Goal: Task Accomplishment & Management: Complete application form

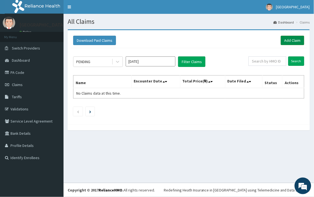
click at [299, 44] on link "Add Claim" at bounding box center [292, 40] width 23 height 9
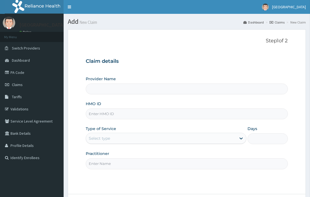
type input "[GEOGRAPHIC_DATA]"
click at [119, 117] on input "HMO ID" at bounding box center [187, 113] width 202 height 11
paste input "THN/10008/A"
type input "THN/10008/A"
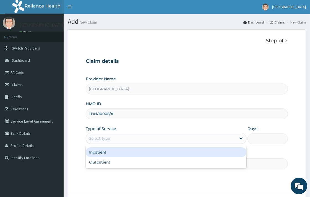
click at [134, 138] on div "Select type" at bounding box center [161, 138] width 150 height 9
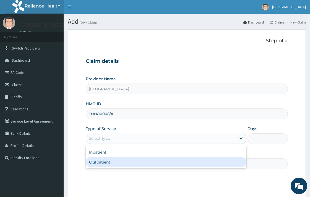
click at [122, 161] on div "Outpatient" at bounding box center [166, 162] width 161 height 10
type input "1"
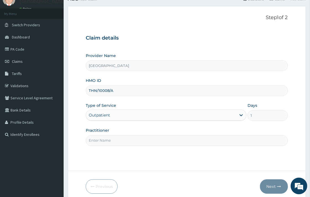
scroll to position [47, 0]
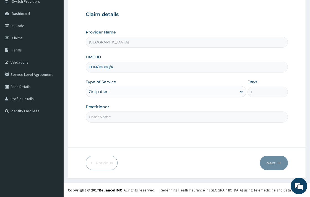
click at [167, 118] on input "Practitioner" at bounding box center [187, 116] width 202 height 11
click at [107, 117] on input "DR. PETER" at bounding box center [187, 116] width 202 height 11
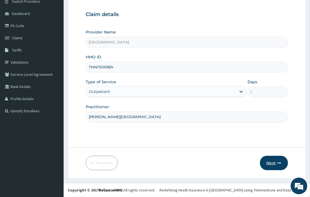
type input "DR. KINGSLEY"
click at [270, 162] on button "Next" at bounding box center [274, 163] width 28 height 14
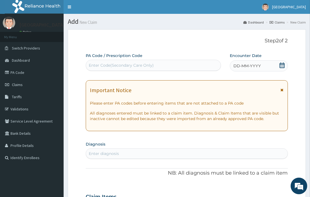
click at [284, 66] on icon at bounding box center [282, 65] width 6 height 6
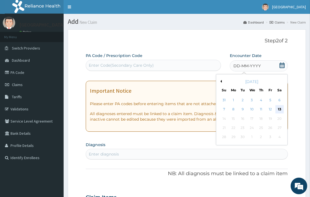
click at [277, 108] on div "13" at bounding box center [279, 109] width 8 height 8
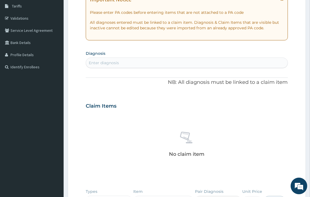
scroll to position [92, 0]
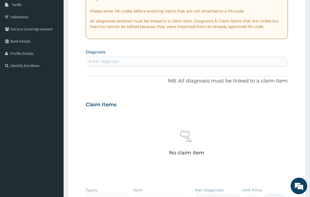
click at [170, 60] on div "Enter diagnosis" at bounding box center [186, 61] width 201 height 9
type input "MALAR"
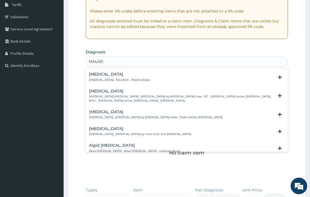
click at [104, 75] on h4 "Malaria" at bounding box center [119, 74] width 61 height 4
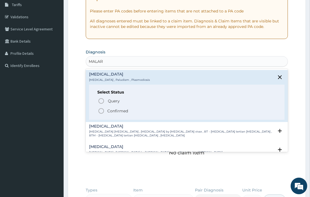
click at [99, 112] on icon "status option filled" at bounding box center [101, 111] width 7 height 7
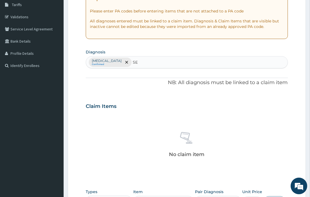
type input "SEP"
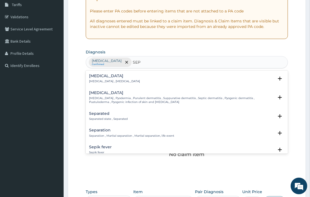
click at [104, 75] on h4 "Sepsis" at bounding box center [114, 76] width 51 height 4
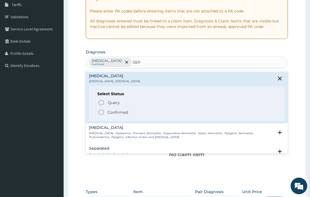
click at [100, 111] on icon "status option filled" at bounding box center [101, 112] width 7 height 7
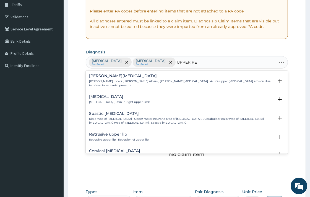
type input "UPPER RES"
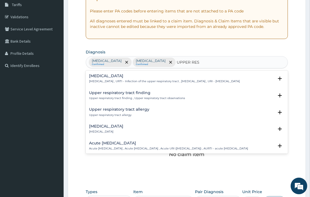
click at [120, 80] on p "Upper respiratory infection , URTI - Infection of the upper respiratory tract ,…" at bounding box center [164, 81] width 151 height 4
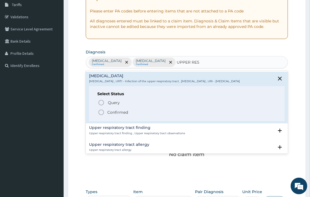
click at [100, 115] on icon "status option filled" at bounding box center [101, 112] width 7 height 7
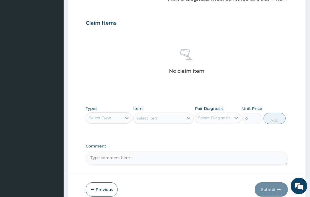
scroll to position [184, 0]
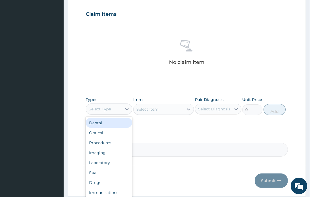
click at [120, 110] on div "Select Type" at bounding box center [104, 108] width 36 height 9
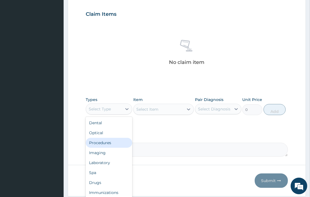
click at [106, 140] on div "Procedures" at bounding box center [109, 143] width 46 height 10
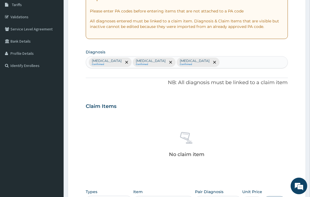
scroll to position [202, 0]
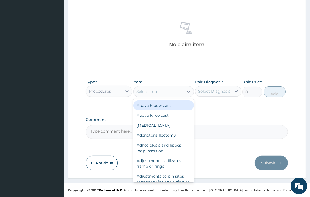
click at [161, 93] on div "Select Item" at bounding box center [158, 91] width 50 height 9
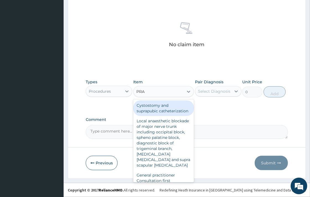
type input "PRAC"
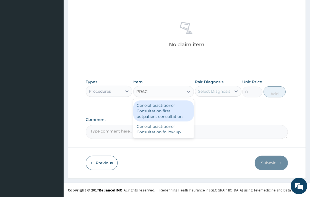
click at [172, 113] on div "General practitioner Consultation first outpatient consultation" at bounding box center [163, 110] width 61 height 21
type input "3547.5"
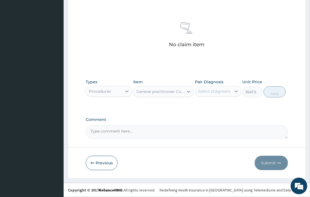
click at [210, 92] on div "Select Diagnosis" at bounding box center [214, 91] width 32 height 6
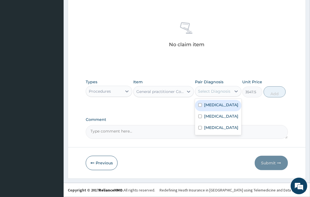
click at [213, 105] on label "[MEDICAL_DATA]" at bounding box center [221, 105] width 34 height 6
checkbox input "true"
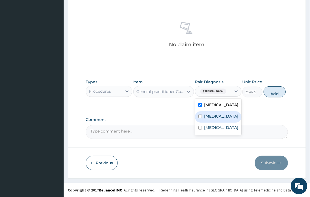
click at [214, 115] on label "[MEDICAL_DATA]" at bounding box center [221, 116] width 34 height 6
checkbox input "true"
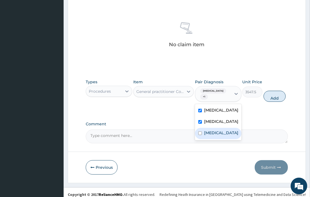
click at [213, 133] on label "[MEDICAL_DATA]" at bounding box center [221, 133] width 34 height 6
checkbox input "true"
click at [273, 93] on button "Add" at bounding box center [274, 96] width 22 height 11
type input "0"
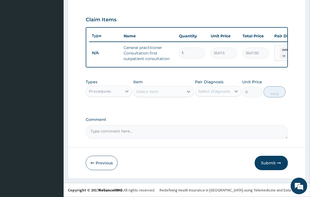
scroll to position [182, 0]
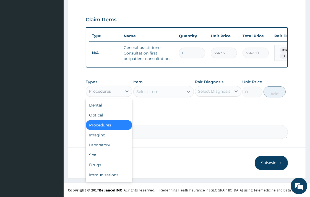
click at [121, 93] on div "Procedures" at bounding box center [104, 91] width 36 height 9
click at [114, 142] on div "Laboratory" at bounding box center [109, 145] width 46 height 10
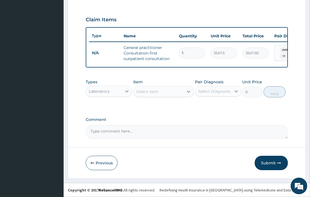
click at [166, 90] on div "Select Item" at bounding box center [158, 91] width 50 height 9
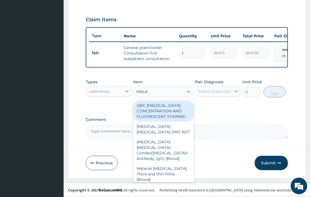
type input "MALAR"
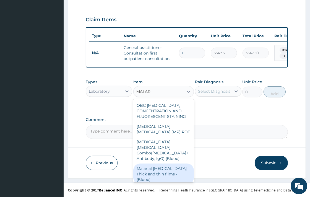
click at [170, 169] on div "Malarial Parasite Thick and thin films - [Blood]" at bounding box center [163, 173] width 61 height 21
type input "1612.5"
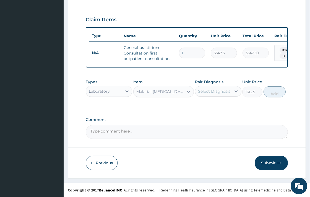
click at [212, 95] on div "Select Diagnosis" at bounding box center [213, 91] width 36 height 9
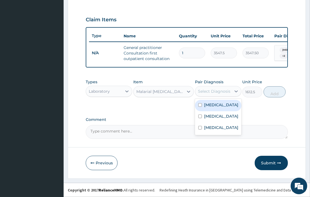
click at [219, 109] on div "Malaria" at bounding box center [218, 105] width 46 height 11
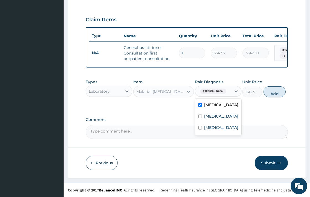
checkbox input "true"
click at [277, 94] on button "Add" at bounding box center [274, 91] width 22 height 11
type input "0"
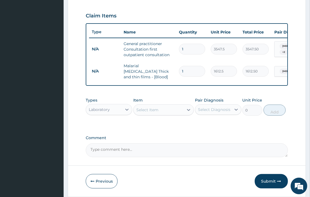
click at [146, 110] on div "Select Item" at bounding box center [147, 110] width 22 height 6
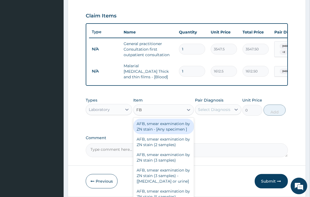
type input "FBC"
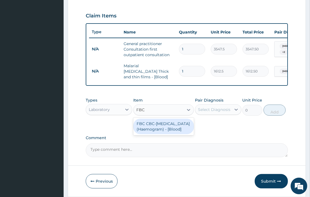
click at [164, 128] on div "FBC CBC-Complete Blood Count (Haemogram) - [Blood]" at bounding box center [163, 126] width 61 height 15
type input "4300"
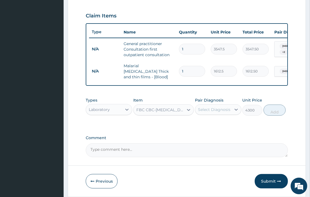
click at [219, 111] on div "Select Diagnosis" at bounding box center [214, 110] width 32 height 6
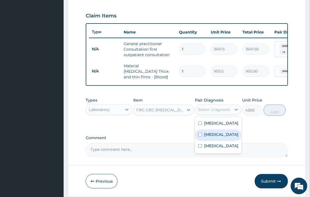
click at [223, 137] on div "Sepsis" at bounding box center [218, 134] width 46 height 11
checkbox input "true"
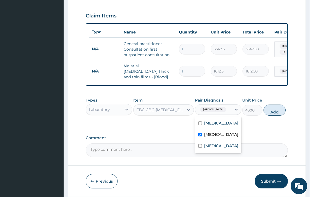
click at [275, 115] on button "Add" at bounding box center [274, 109] width 22 height 11
type input "0"
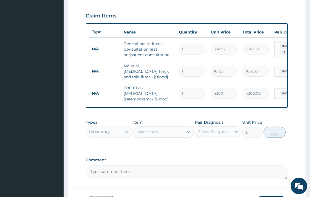
click at [114, 138] on div "Types Laboratory" at bounding box center [109, 128] width 46 height 18
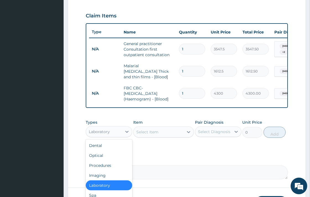
click at [114, 135] on div "Laboratory" at bounding box center [104, 131] width 36 height 9
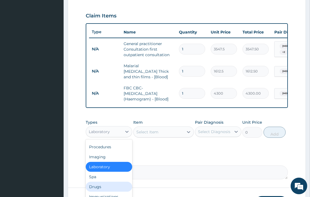
click at [97, 187] on div "Drugs" at bounding box center [109, 187] width 46 height 10
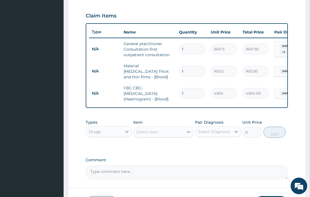
click at [174, 135] on div "Select Item" at bounding box center [158, 131] width 50 height 9
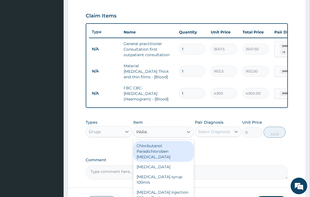
type input "PARAC"
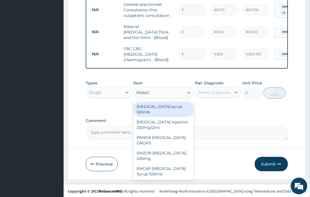
scroll to position [224, 0]
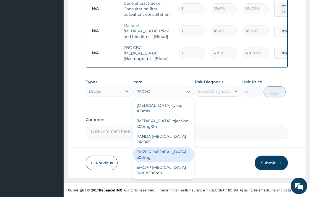
click at [175, 148] on div "EMZOR PARACETAMOL 500mg" at bounding box center [163, 154] width 61 height 15
type input "23.65"
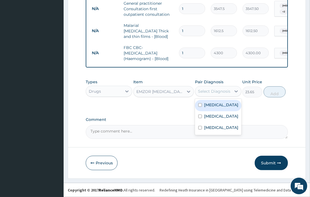
click at [226, 87] on div "Select Diagnosis" at bounding box center [213, 91] width 36 height 9
click at [223, 108] on div "Malaria" at bounding box center [218, 105] width 46 height 11
checkbox input "true"
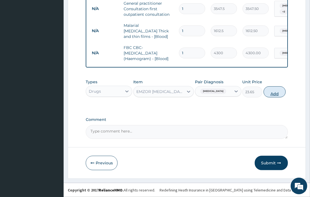
click at [273, 91] on button "Add" at bounding box center [274, 91] width 22 height 11
type input "0"
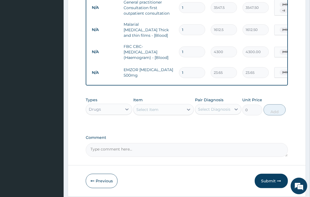
type input "18"
type input "425.70"
type input "18"
click at [170, 111] on div "Select Item" at bounding box center [158, 109] width 50 height 9
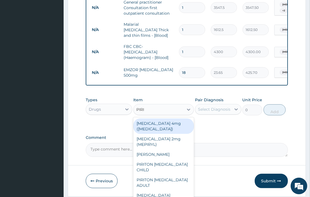
type input "PIRIT"
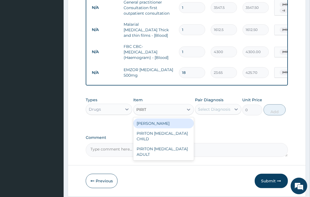
click at [176, 125] on div "PIRITON TAB EVANS" at bounding box center [163, 123] width 61 height 10
type input "23.65"
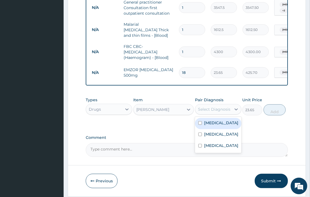
click at [216, 109] on div "Select Diagnosis" at bounding box center [214, 109] width 32 height 6
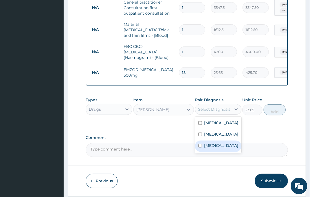
click at [212, 148] on label "Upper respiratory infection" at bounding box center [221, 146] width 34 height 6
checkbox input "true"
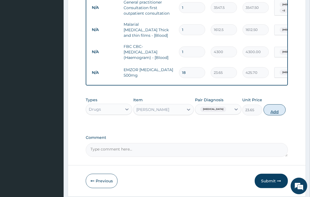
click at [275, 110] on button "Add" at bounding box center [274, 109] width 22 height 11
type input "0"
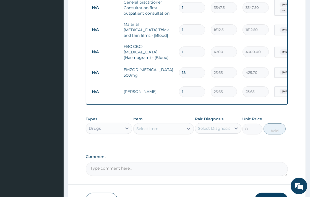
click at [272, 112] on div "PA Code / Prescription Code Enter Code(Secondary Care Only) Encounter Date 13-0…" at bounding box center [187, 2] width 202 height 347
click at [185, 89] on input "1" at bounding box center [192, 91] width 26 height 11
type input "10"
type input "236.50"
type input "10"
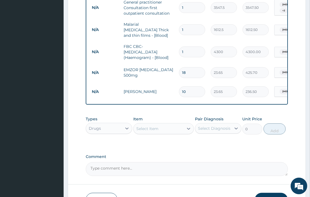
click at [161, 125] on div "Select Item" at bounding box center [158, 128] width 50 height 9
click at [160, 129] on div "Select Item" at bounding box center [158, 128] width 50 height 9
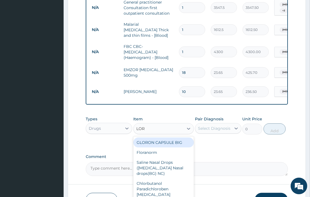
type input "LORA"
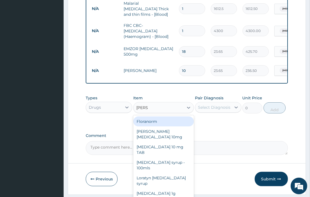
scroll to position [255, 0]
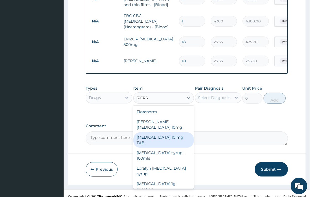
click at [175, 132] on div "LORATADINE 10 mg TAB" at bounding box center [163, 139] width 61 height 15
type input "59.125"
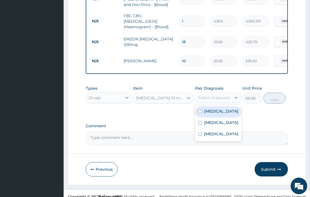
click at [216, 98] on div "Select Diagnosis" at bounding box center [214, 98] width 32 height 6
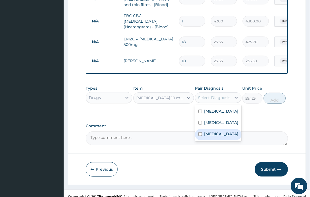
click at [217, 137] on label "Upper respiratory infection" at bounding box center [221, 134] width 34 height 6
checkbox input "true"
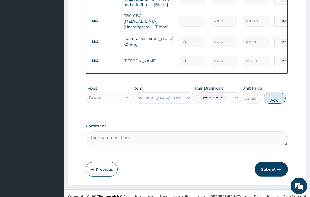
click at [276, 99] on button "Add" at bounding box center [274, 98] width 22 height 11
type input "0"
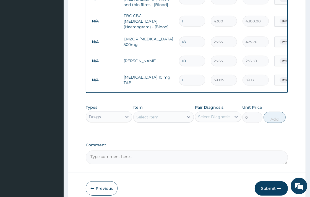
type input "0.00"
type input "5"
type input "295.63"
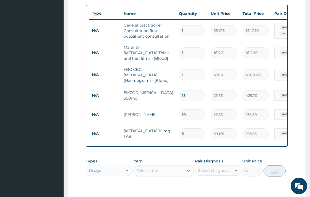
scroll to position [193, 0]
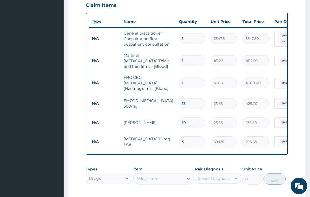
type input "5"
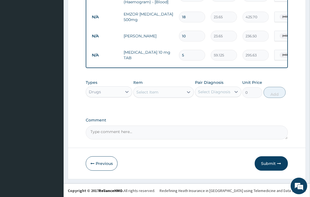
scroll to position [281, 0]
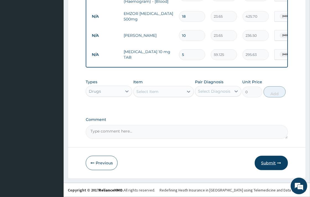
click at [266, 161] on button "Submit" at bounding box center [271, 163] width 33 height 14
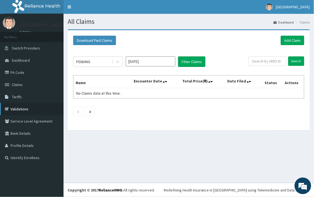
click at [27, 111] on link "Validations" at bounding box center [32, 109] width 64 height 12
click at [289, 40] on link "Add Claim" at bounding box center [292, 40] width 23 height 9
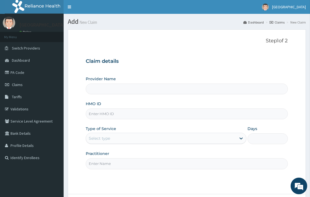
click at [104, 114] on input "HMO ID" at bounding box center [187, 113] width 202 height 11
type input "[GEOGRAPHIC_DATA]"
paste input "GFC/10051/A"
type input "GFC/10051/A"
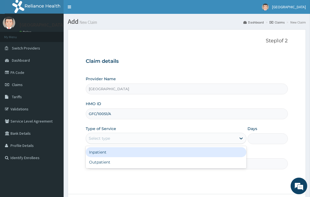
click at [98, 141] on div "Select type" at bounding box center [161, 138] width 150 height 9
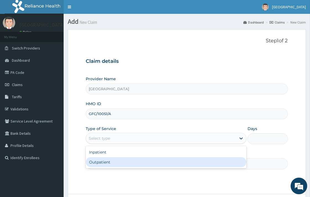
click at [96, 164] on div "Outpatient" at bounding box center [166, 162] width 161 height 10
type input "1"
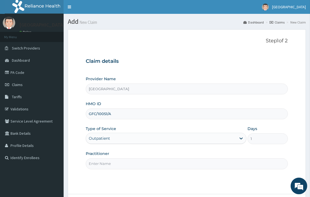
click at [100, 163] on input "Practitioner" at bounding box center [187, 163] width 202 height 11
click at [114, 166] on input "DR. OKORO" at bounding box center [187, 163] width 202 height 11
click at [114, 165] on input "DR. OKORO" at bounding box center [187, 163] width 202 height 11
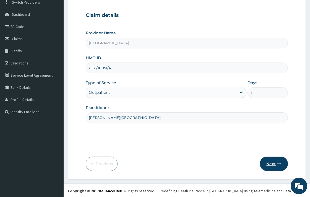
scroll to position [47, 0]
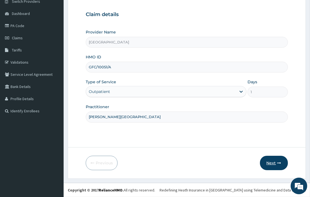
type input "DR. KINGSLEY"
click at [282, 162] on button "Next" at bounding box center [274, 163] width 28 height 14
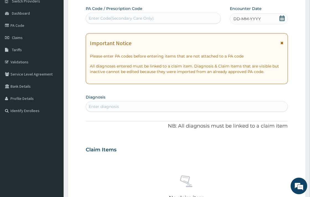
click at [281, 18] on icon at bounding box center [282, 18] width 6 height 6
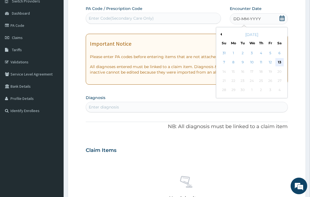
click at [282, 62] on div "13" at bounding box center [279, 62] width 8 height 8
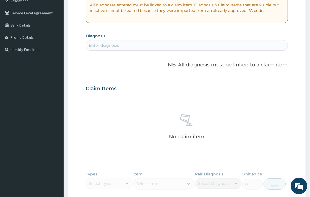
scroll to position [108, 0]
click at [173, 45] on div "Enter diagnosis" at bounding box center [186, 45] width 201 height 9
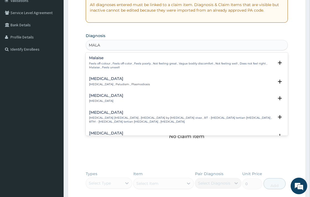
type input "MALAR"
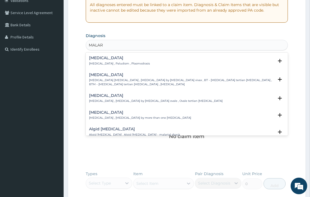
click at [98, 62] on p "Malaria , Paludism , Plasmodiosis" at bounding box center [119, 64] width 61 height 4
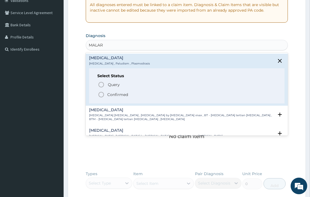
click at [102, 93] on icon "status option filled" at bounding box center [101, 94] width 7 height 7
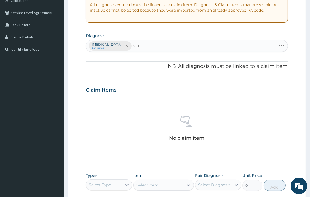
type input "SEPS"
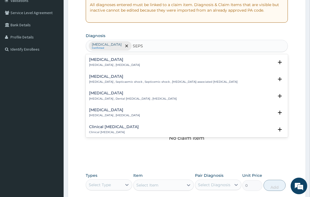
click at [104, 65] on p "Systemic infection , Sepsis" at bounding box center [114, 65] width 51 height 4
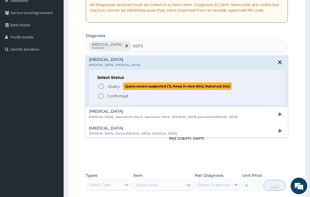
click at [100, 87] on icon "status option query" at bounding box center [101, 86] width 7 height 7
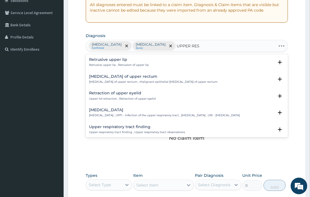
type input "UPPER RESP"
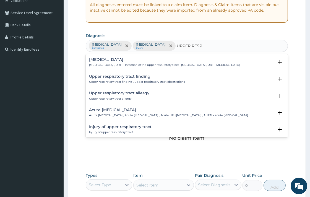
click at [115, 66] on p "Upper respiratory infection , URTI - Infection of the upper respiratory tract ,…" at bounding box center [164, 65] width 151 height 4
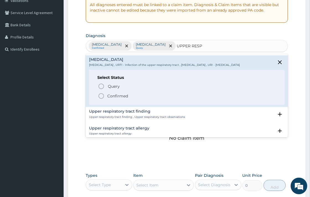
click at [102, 99] on icon "status option filled" at bounding box center [101, 96] width 7 height 7
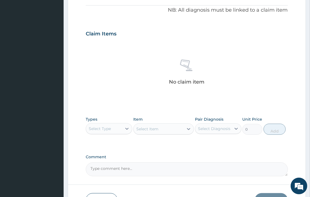
scroll to position [170, 0]
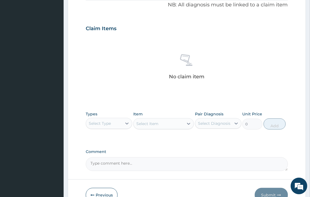
click at [117, 123] on div "Select Type" at bounding box center [104, 123] width 36 height 9
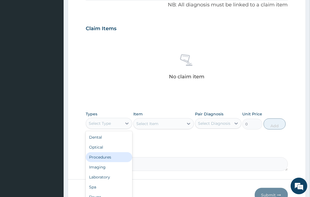
click at [120, 156] on div "Procedures" at bounding box center [109, 157] width 46 height 10
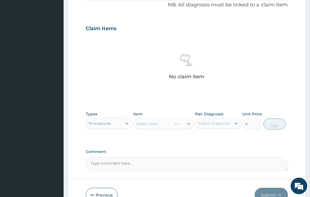
scroll to position [202, 0]
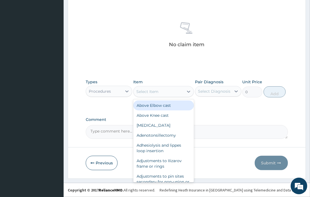
click at [170, 90] on div "Select Item" at bounding box center [158, 91] width 50 height 9
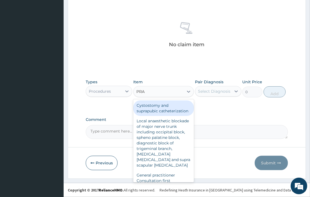
type input "PRAC"
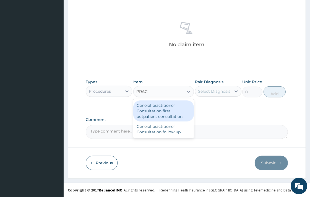
click at [169, 112] on div "General practitioner Consultation first outpatient consultation" at bounding box center [163, 110] width 61 height 21
type input "3547.5"
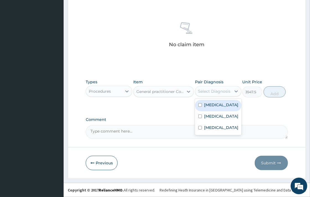
click at [220, 88] on div "Select Diagnosis" at bounding box center [213, 91] width 36 height 9
click at [216, 104] on label "Malaria" at bounding box center [221, 105] width 34 height 6
checkbox input "true"
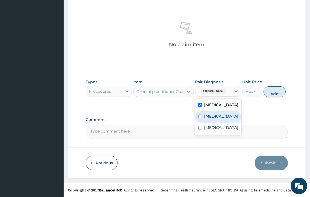
click at [217, 116] on div "Sepsis" at bounding box center [218, 116] width 46 height 11
checkbox input "true"
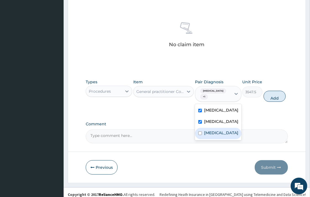
click at [216, 135] on label "Upper respiratory infection" at bounding box center [221, 133] width 34 height 6
checkbox input "true"
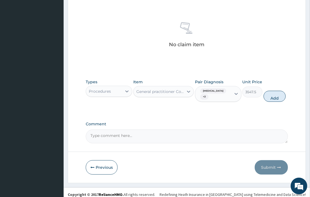
click at [277, 99] on div "Types Procedures Item General practitioner Consultation first outpatient consul…" at bounding box center [187, 90] width 202 height 28
click at [276, 94] on button "Add" at bounding box center [274, 96] width 22 height 11
type input "0"
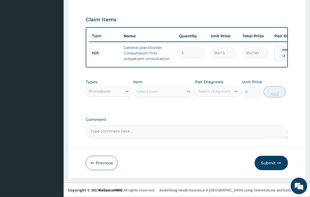
scroll to position [182, 0]
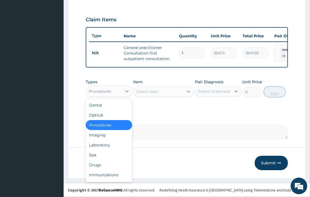
click at [102, 93] on div "Procedures" at bounding box center [100, 91] width 22 height 6
click at [100, 147] on div "Laboratory" at bounding box center [109, 145] width 46 height 10
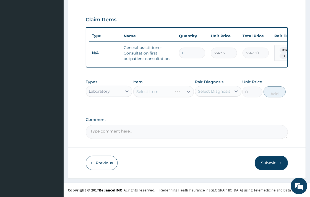
click at [146, 90] on div "Select Item" at bounding box center [163, 91] width 61 height 11
drag, startPoint x: 146, startPoint y: 90, endPoint x: 146, endPoint y: 96, distance: 5.5
click at [146, 93] on div "Select Item" at bounding box center [163, 91] width 61 height 11
click at [175, 92] on div "Select Item" at bounding box center [158, 91] width 50 height 9
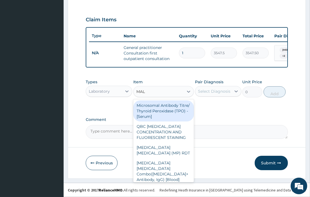
type input "MALA"
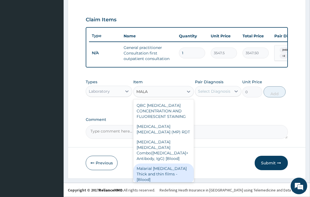
click at [176, 165] on div "Malarial Parasite Thick and thin films - [Blood]" at bounding box center [163, 173] width 61 height 21
type input "1612.5"
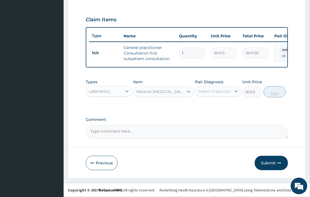
click at [216, 95] on div "Select Diagnosis" at bounding box center [213, 91] width 36 height 9
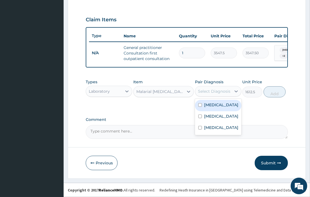
click at [218, 108] on div "Malaria" at bounding box center [218, 105] width 46 height 11
checkbox input "true"
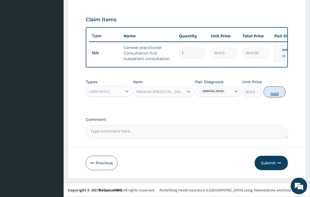
click at [279, 96] on button "Add" at bounding box center [274, 91] width 22 height 11
type input "0"
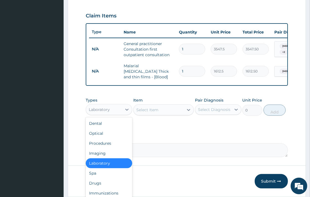
click at [104, 111] on div "Laboratory" at bounding box center [99, 110] width 21 height 6
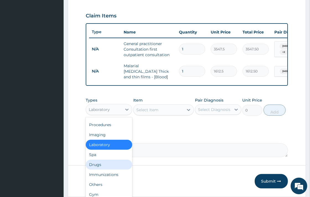
click at [106, 164] on div "Drugs" at bounding box center [109, 164] width 46 height 10
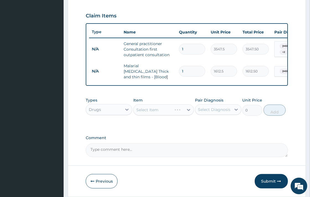
click at [159, 111] on div "Select Item" at bounding box center [152, 109] width 38 height 9
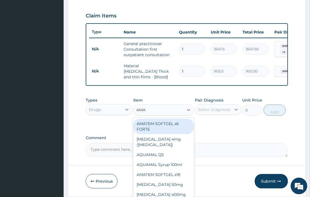
type input "AMAT"
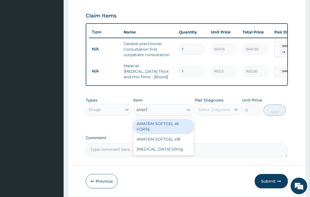
click at [160, 128] on div "AMATEM SOFTGEL x6 FORTE" at bounding box center [163, 126] width 61 height 15
type input "473"
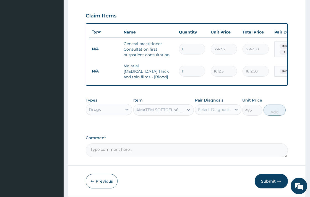
click at [163, 111] on div "AMATEM SOFTGEL x6 FORTE" at bounding box center [160, 110] width 48 height 6
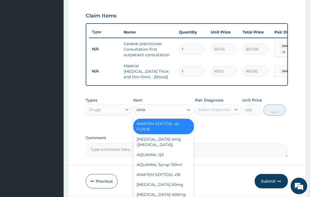
type input "AMAT"
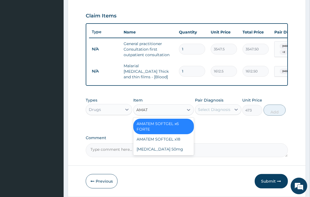
click at [185, 125] on div "AMATEM SOFTGEL x6 FORTE" at bounding box center [163, 126] width 61 height 15
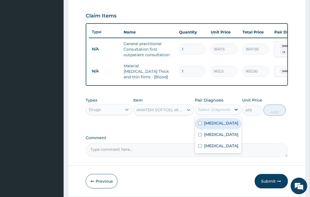
click at [236, 112] on icon at bounding box center [236, 110] width 6 height 6
click at [220, 129] on div "Malaria" at bounding box center [218, 123] width 46 height 11
checkbox input "true"
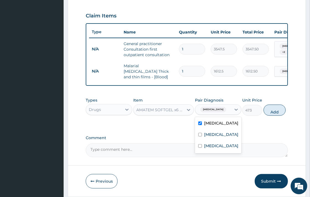
click at [264, 114] on div "Types Drugs Item AMATEM SOFTGEL x6 FORTE Pair Diagnosis option Malaria, selecte…" at bounding box center [187, 107] width 202 height 24
click at [276, 110] on button "Add" at bounding box center [274, 109] width 22 height 11
type input "0"
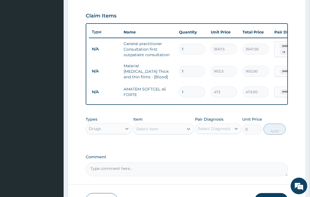
type input "0.00"
type input "6"
type input "2838.00"
type input "6"
click at [153, 131] on div "Select Item" at bounding box center [147, 129] width 22 height 6
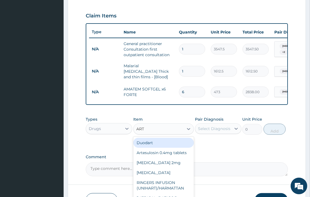
type input "ARTE"
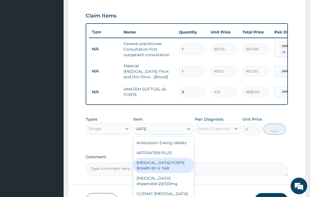
click at [171, 173] on div "COARTEM FORTE 80/480 BY 6 TAB" at bounding box center [163, 165] width 61 height 15
type input "449.35"
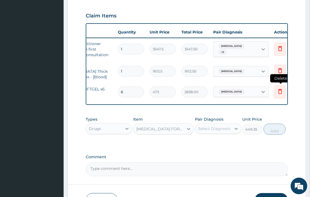
scroll to position [0, 62]
click at [277, 89] on icon at bounding box center [279, 91] width 4 height 5
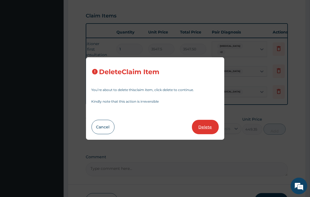
click at [206, 130] on button "Delete" at bounding box center [205, 127] width 27 height 14
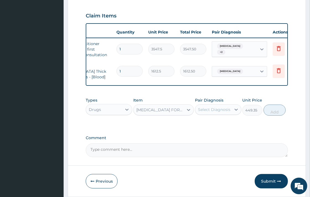
click at [222, 111] on div "Select Diagnosis" at bounding box center [214, 110] width 32 height 6
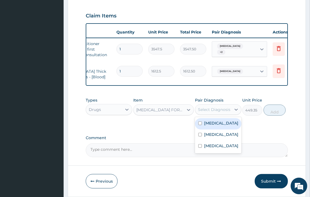
click at [222, 124] on div "Malaria" at bounding box center [218, 123] width 46 height 11
checkbox input "true"
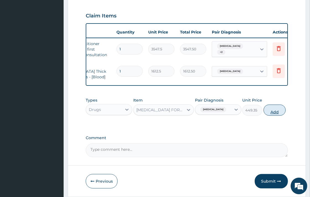
click at [280, 114] on button "Add" at bounding box center [274, 109] width 22 height 11
type input "0"
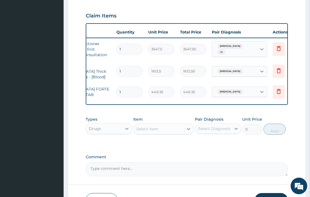
type input "0.00"
type input "6"
type input "2696.10"
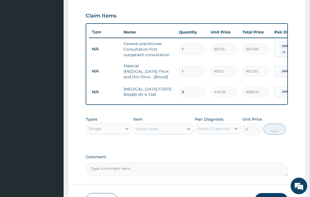
type input "6"
click at [141, 130] on div "Select Item" at bounding box center [147, 129] width 22 height 6
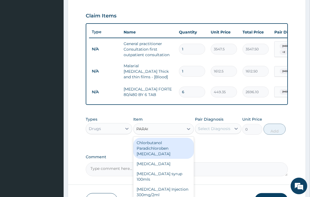
type input "PARACE"
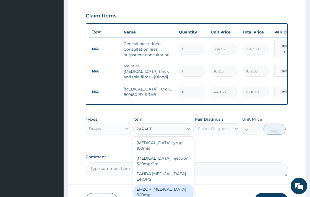
click at [169, 192] on div "EMZOR PARACETAMOL 500mg" at bounding box center [163, 191] width 61 height 15
type input "23.65"
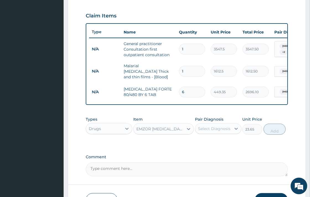
click at [227, 128] on div "Select Diagnosis" at bounding box center [214, 129] width 32 height 6
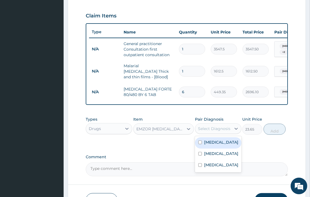
click at [230, 146] on div "Malaria" at bounding box center [218, 142] width 46 height 11
checkbox input "true"
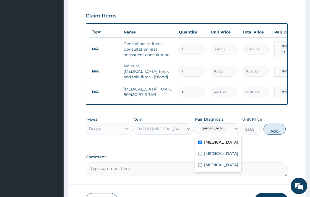
click at [269, 133] on button "Add" at bounding box center [274, 129] width 22 height 11
type input "0"
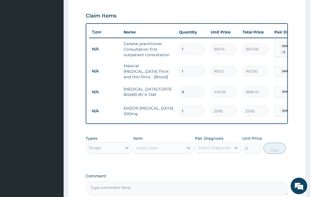
type input "18"
type input "425.70"
type input "18"
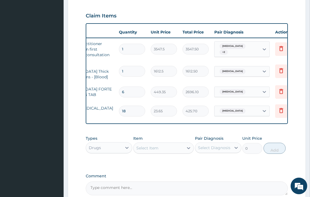
scroll to position [0, 75]
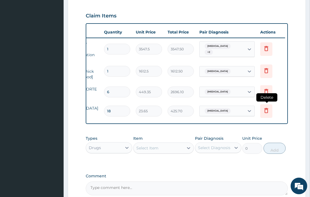
click at [267, 108] on icon at bounding box center [266, 110] width 7 height 7
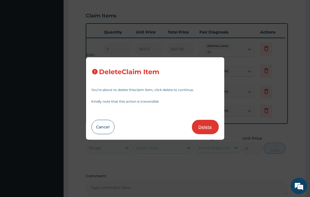
click at [198, 125] on button "Delete" at bounding box center [205, 127] width 27 height 14
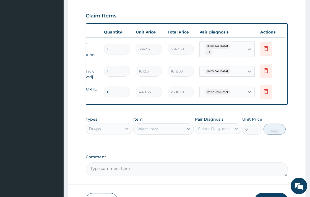
click at [155, 133] on div "Select Item" at bounding box center [158, 128] width 50 height 9
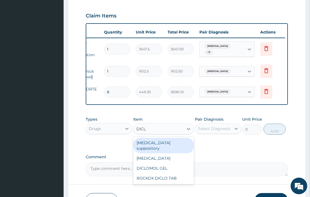
type input "DICLO"
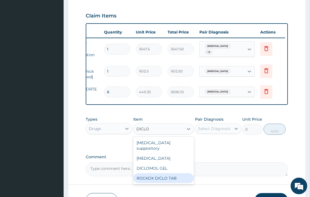
click at [178, 173] on div "ROCKOX DICLO TAB" at bounding box center [163, 178] width 61 height 10
type input "82.775"
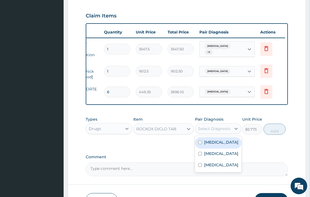
click at [214, 131] on div "Select Diagnosis" at bounding box center [214, 129] width 32 height 6
click at [220, 145] on div "Malaria" at bounding box center [218, 142] width 46 height 11
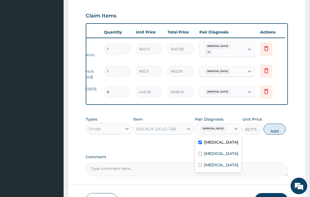
checkbox input "true"
click at [271, 128] on button "Add" at bounding box center [274, 129] width 22 height 11
type input "0"
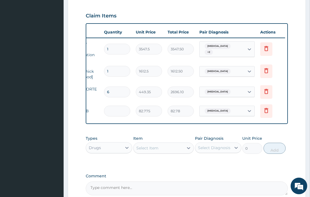
type input "0.00"
type input "8"
type input "662.20"
type input "8"
click at [173, 148] on div "Select Item" at bounding box center [158, 147] width 50 height 9
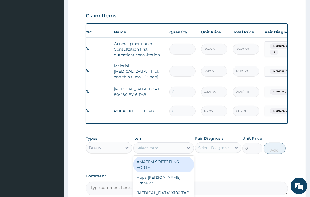
scroll to position [0, 0]
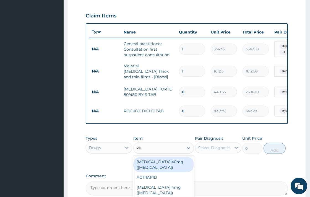
type input "PIRI"
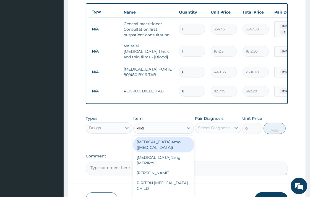
scroll to position [240, 0]
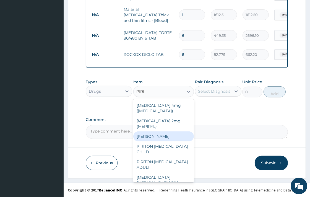
click at [159, 138] on div "PIRITON TAB EVANS" at bounding box center [163, 136] width 61 height 10
type input "23.65"
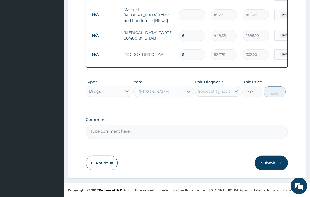
click at [231, 93] on div at bounding box center [236, 91] width 10 height 10
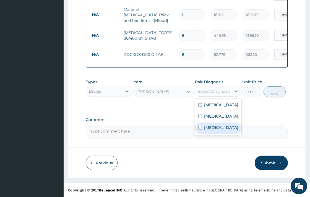
click at [223, 130] on label "Upper respiratory infection" at bounding box center [221, 128] width 34 height 6
checkbox input "true"
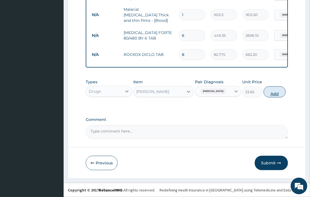
click at [277, 90] on button "Add" at bounding box center [274, 91] width 22 height 11
type input "0"
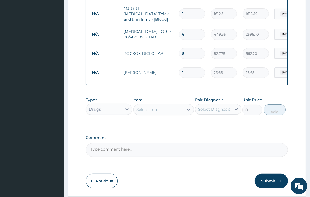
type input "10"
type input "236.50"
type input "10"
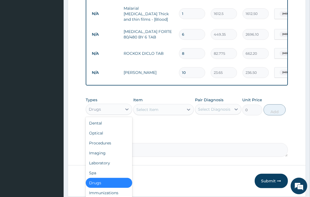
click at [114, 109] on div "Drugs" at bounding box center [104, 109] width 36 height 9
click at [103, 166] on div "Laboratory" at bounding box center [109, 163] width 46 height 10
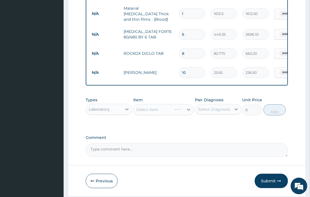
click at [161, 110] on div "Select Item" at bounding box center [163, 109] width 61 height 11
click at [153, 112] on div "Select Item" at bounding box center [147, 110] width 22 height 6
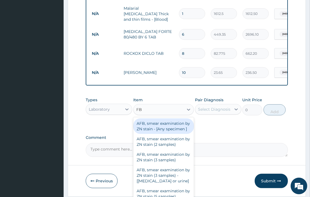
type input "FBC"
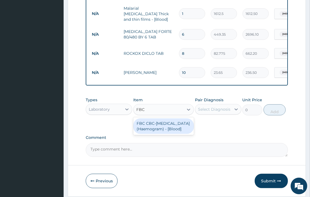
click at [174, 131] on div "FBC CBC-Complete Blood Count (Haemogram) - [Blood]" at bounding box center [163, 125] width 61 height 15
type input "4300"
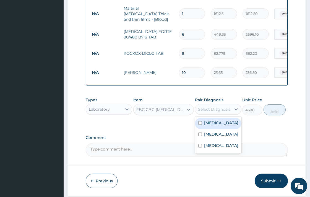
click at [206, 106] on div "Select Diagnosis" at bounding box center [213, 109] width 36 height 9
click at [225, 126] on div "Malaria" at bounding box center [218, 123] width 46 height 11
checkbox input "true"
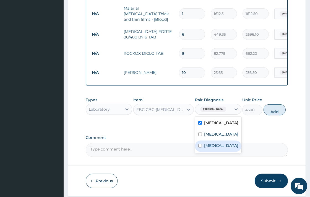
click at [216, 148] on label "Upper respiratory infection" at bounding box center [221, 146] width 34 height 6
checkbox input "true"
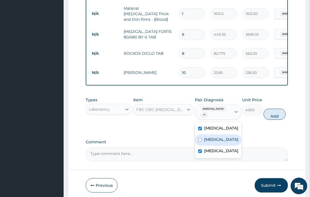
click at [216, 135] on div "Sepsis" at bounding box center [218, 139] width 46 height 11
checkbox input "true"
click at [221, 153] on label "Upper respiratory infection" at bounding box center [221, 151] width 34 height 6
checkbox input "false"
click at [222, 127] on div "Malaria" at bounding box center [218, 128] width 46 height 11
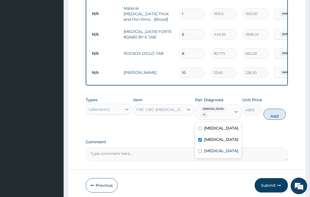
checkbox input "false"
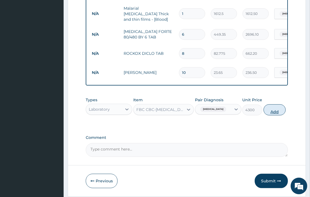
click at [271, 112] on button "Add" at bounding box center [274, 109] width 22 height 11
type input "0"
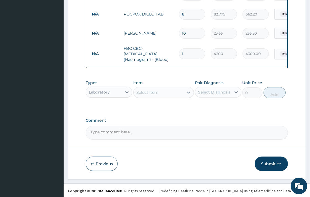
scroll to position [281, 0]
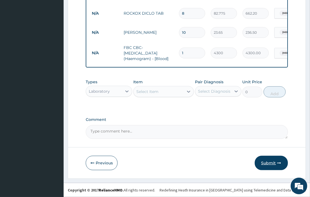
click at [274, 164] on button "Submit" at bounding box center [271, 163] width 33 height 14
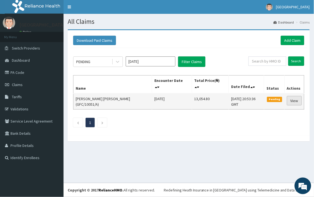
click at [292, 98] on link "View" at bounding box center [294, 100] width 15 height 9
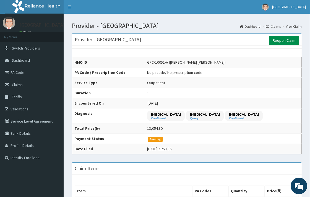
click at [284, 41] on link "Reopen Claim" at bounding box center [284, 40] width 30 height 9
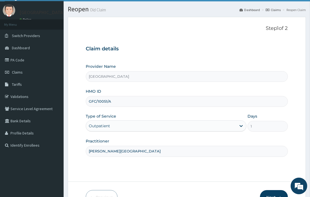
scroll to position [47, 0]
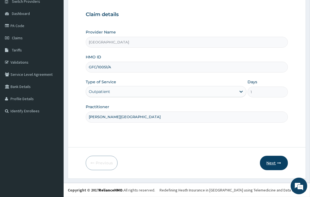
click at [274, 162] on button "Next" at bounding box center [274, 163] width 28 height 14
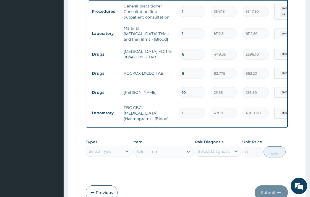
scroll to position [220, 0]
click at [159, 154] on div "Select Item" at bounding box center [163, 151] width 61 height 11
click at [118, 152] on div "Select Type" at bounding box center [109, 150] width 46 height 11
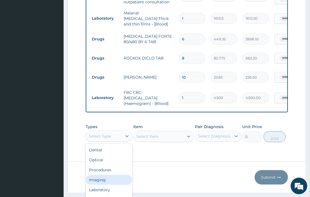
scroll to position [19, 0]
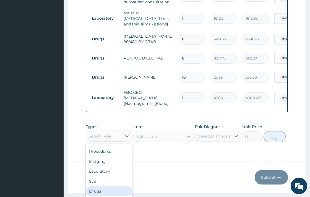
drag, startPoint x: 105, startPoint y: 191, endPoint x: 109, endPoint y: 186, distance: 6.5
click at [105, 191] on div "Drugs" at bounding box center [109, 191] width 46 height 10
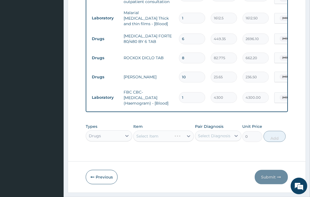
click at [153, 139] on div "Select Item" at bounding box center [163, 135] width 61 height 11
click at [158, 138] on div "Select Item" at bounding box center [163, 135] width 61 height 11
click at [182, 140] on div "Select Item" at bounding box center [163, 135] width 61 height 11
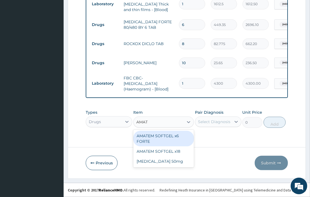
scroll to position [0, 0]
type input "AMATE"
click at [176, 138] on div "AMATEM SOFTGEL x6 FORTE" at bounding box center [163, 138] width 61 height 15
type input "473"
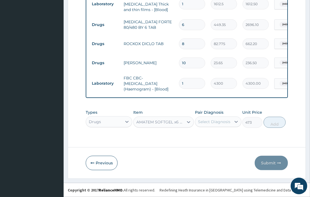
click at [203, 125] on div "Select Diagnosis" at bounding box center [213, 121] width 36 height 9
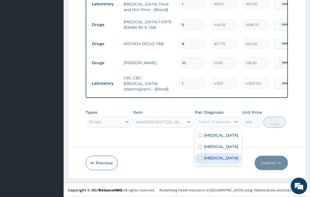
click at [220, 164] on div "Malaria" at bounding box center [218, 158] width 46 height 11
checkbox input "true"
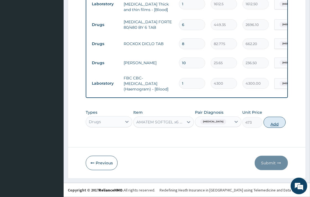
click at [271, 123] on button "Add" at bounding box center [274, 122] width 22 height 11
type input "0"
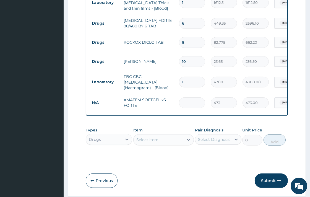
type input "0.00"
type input "6"
type input "2838.00"
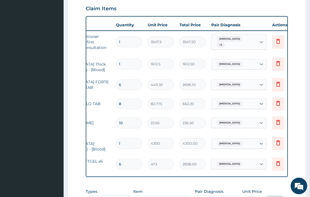
scroll to position [0, 75]
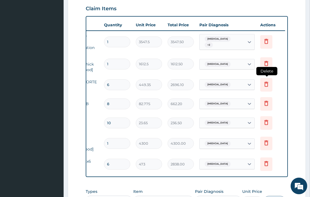
type input "6"
click at [267, 82] on icon at bounding box center [266, 84] width 4 height 5
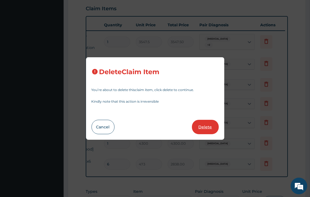
click at [206, 130] on button "Delete" at bounding box center [205, 127] width 27 height 14
type input "8"
type input "82.775"
type input "662.20"
type input "10"
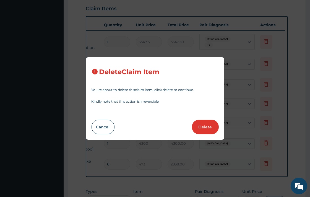
type input "23.65"
type input "236.50"
type input "1"
type input "4300"
type input "4300.00"
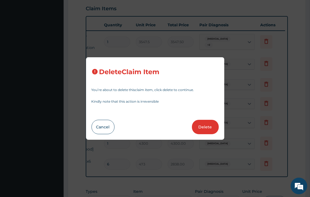
type input "6"
type input "473"
type input "2838.00"
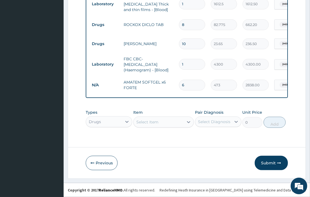
scroll to position [251, 0]
click at [145, 122] on div "Select Item" at bounding box center [158, 121] width 50 height 9
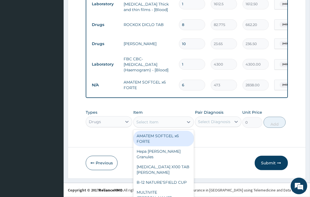
scroll to position [15, 0]
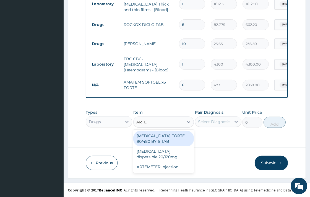
type input "ARTEM"
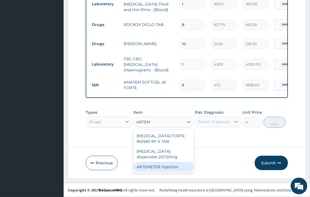
click at [178, 163] on div "ARTEMETER Injection" at bounding box center [163, 167] width 61 height 10
type input "946"
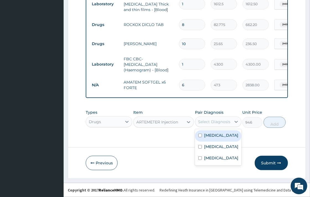
click at [226, 121] on div "Select Diagnosis" at bounding box center [214, 122] width 32 height 6
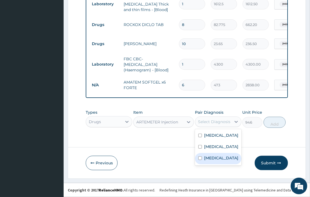
click at [222, 164] on div "Malaria" at bounding box center [218, 158] width 46 height 11
checkbox input "true"
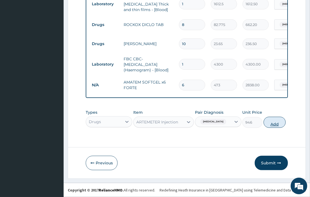
click at [270, 120] on button "Add" at bounding box center [274, 122] width 22 height 11
type input "0"
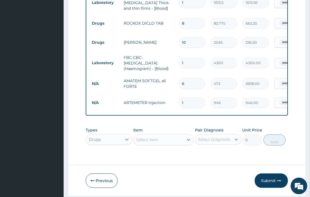
type input "0.00"
type input "2"
type input "1892.00"
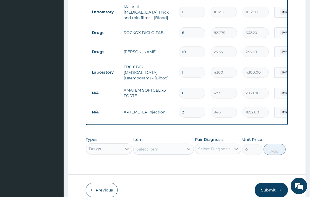
scroll to position [270, 0]
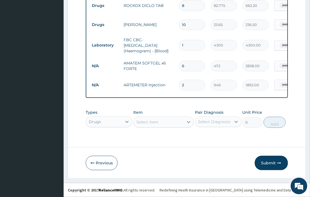
type input "2"
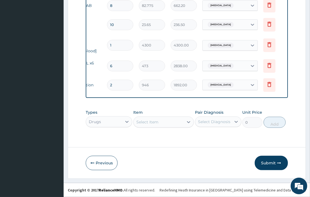
scroll to position [0, 75]
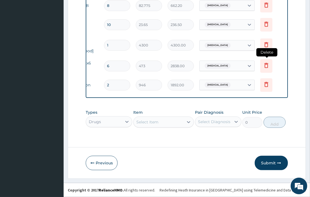
click at [264, 63] on icon at bounding box center [266, 65] width 4 height 5
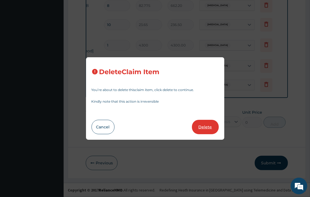
click at [213, 130] on button "Delete" at bounding box center [205, 127] width 27 height 14
type input "2"
type input "946"
type input "1892.00"
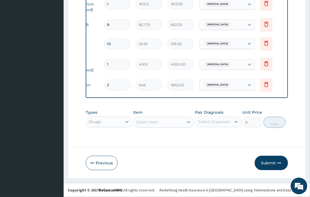
scroll to position [0, 0]
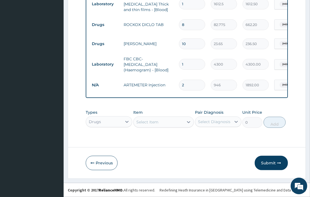
click at [162, 127] on div "Select Item" at bounding box center [163, 121] width 61 height 11
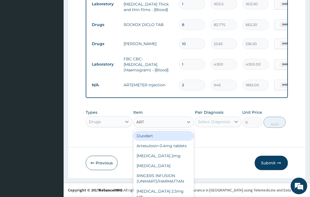
type input "ARTE"
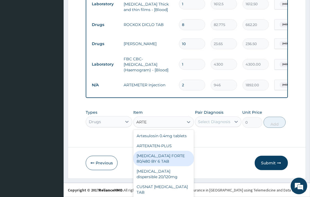
click at [172, 161] on div "COARTEM FORTE 80/480 BY 6 TAB" at bounding box center [163, 158] width 61 height 15
type input "449.35"
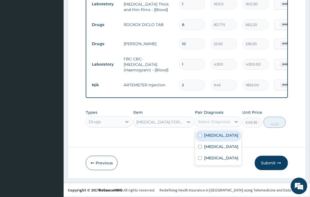
click at [223, 122] on div "Select Diagnosis" at bounding box center [214, 122] width 32 height 6
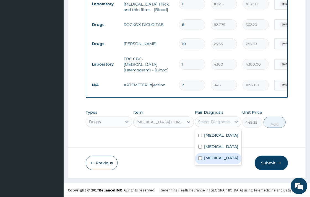
click at [223, 164] on div "Malaria" at bounding box center [218, 158] width 46 height 11
checkbox input "true"
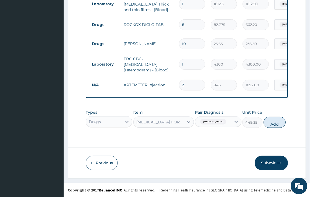
click at [275, 124] on button "Add" at bounding box center [274, 122] width 22 height 11
type input "0"
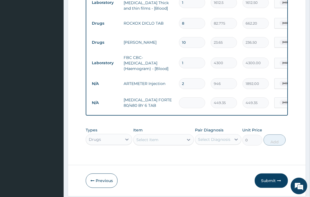
type input "0.00"
type input "6"
type input "2696.10"
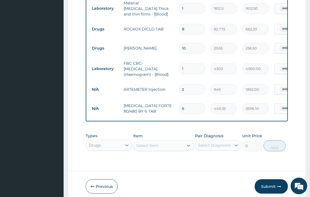
scroll to position [270, 0]
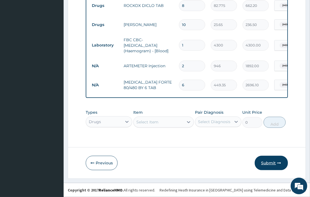
type input "6"
click at [280, 159] on button "Submit" at bounding box center [271, 163] width 33 height 14
